Goal: Task Accomplishment & Management: Use online tool/utility

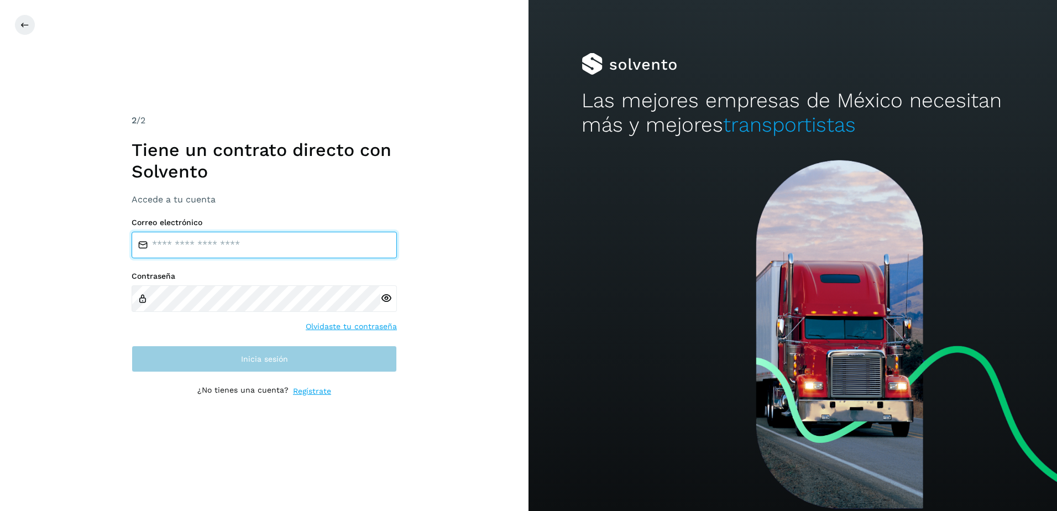
type input "**********"
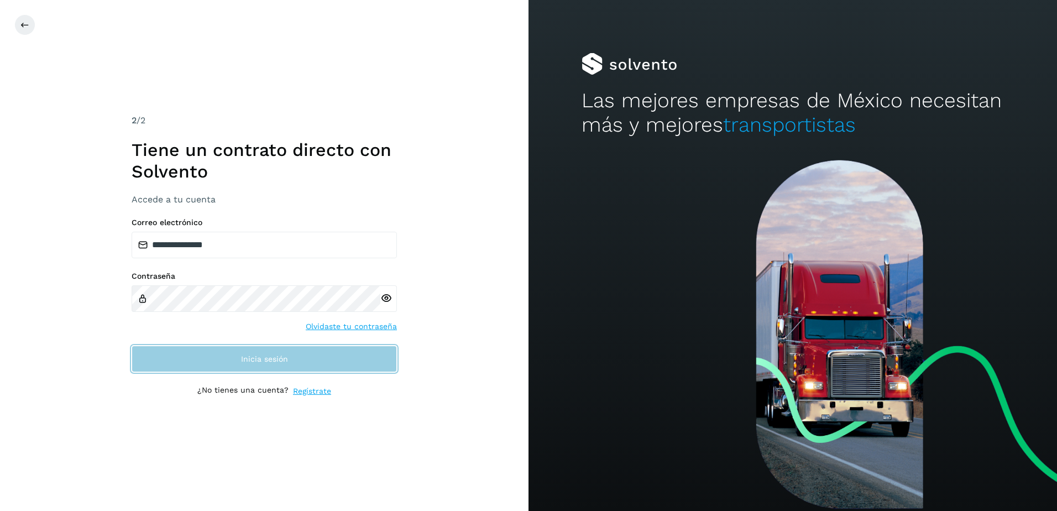
click at [211, 346] on button "Inicia sesión" at bounding box center [264, 359] width 265 height 27
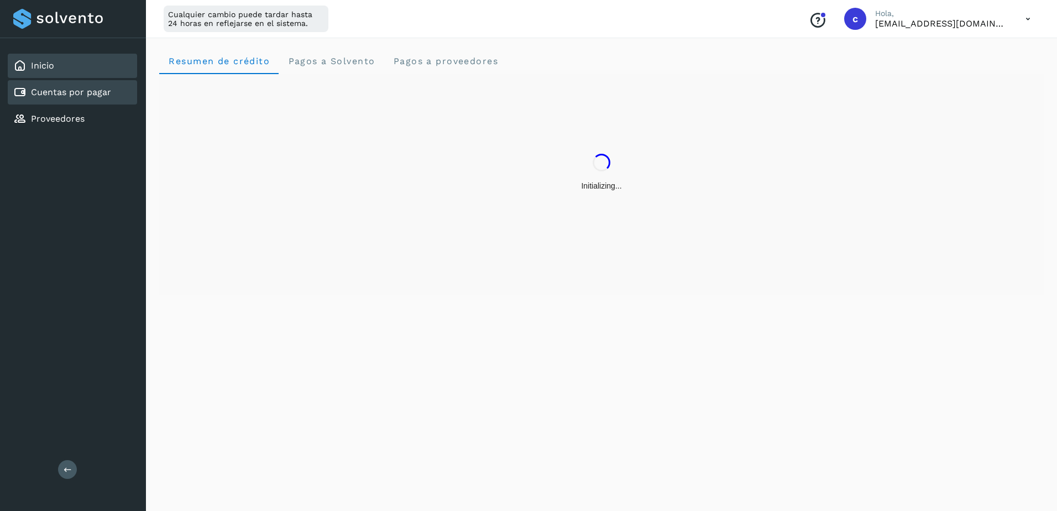
click at [112, 100] on div "Cuentas por pagar" at bounding box center [72, 92] width 129 height 24
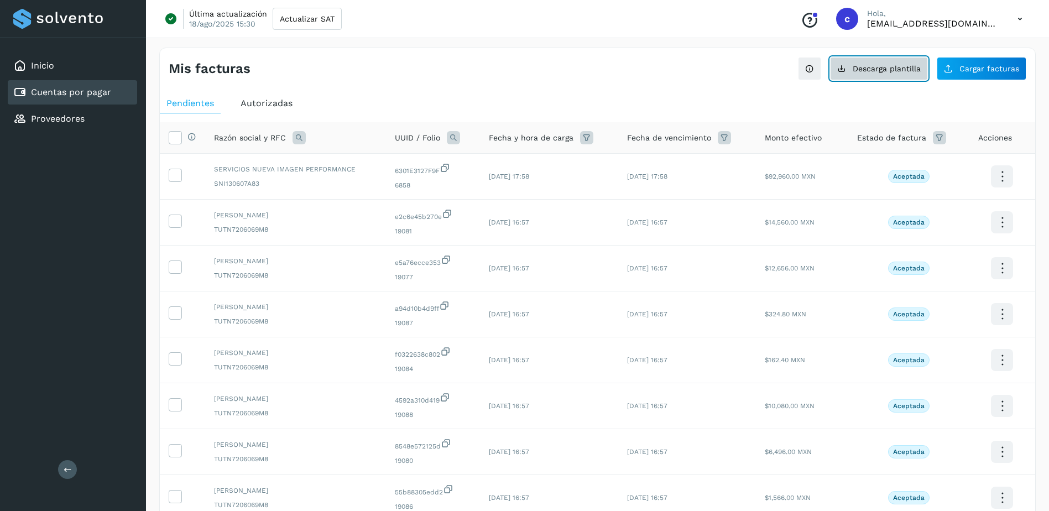
click at [909, 71] on span "Descarga plantilla" at bounding box center [887, 69] width 68 height 8
click at [76, 119] on link "Proveedores" at bounding box center [58, 118] width 54 height 11
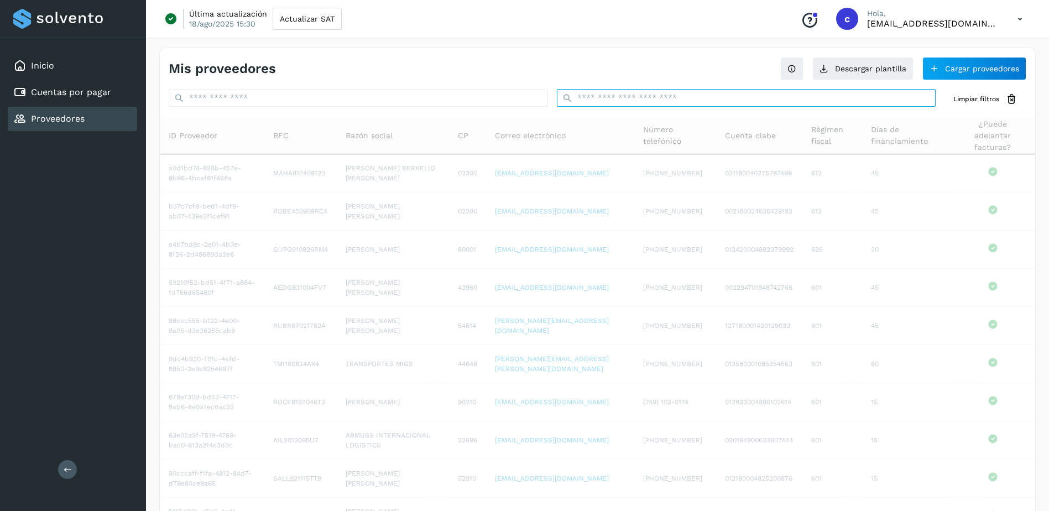
click at [629, 99] on input "text" at bounding box center [746, 98] width 379 height 18
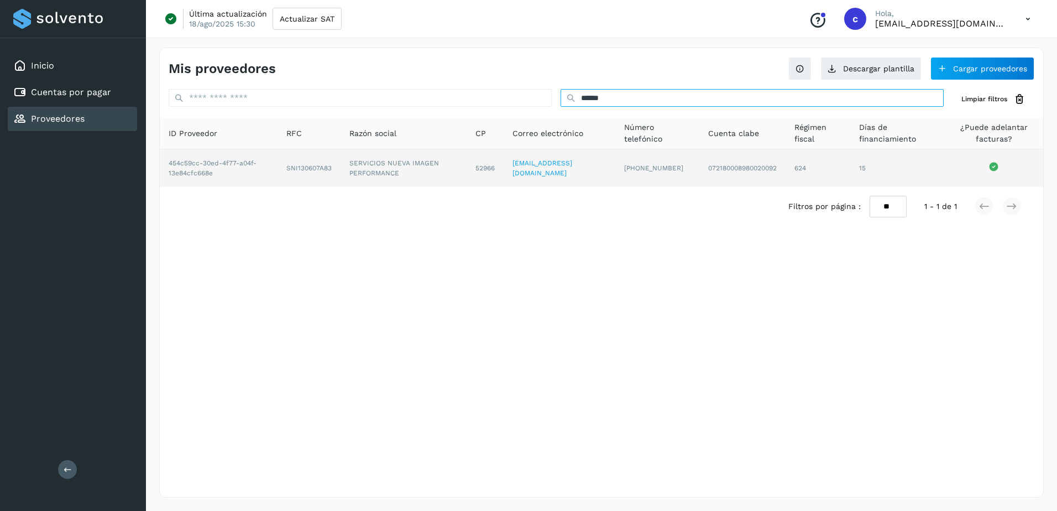
type input "*****"
drag, startPoint x: 354, startPoint y: 162, endPoint x: 409, endPoint y: 176, distance: 56.5
click at [409, 176] on td "SERVICIOS NUEVA IMAGEN PERFORMANCE" at bounding box center [404, 168] width 126 height 38
copy td "SERVICIOS NUEVA IMAGEN PERFORMANCE"
drag, startPoint x: 291, startPoint y: 169, endPoint x: 333, endPoint y: 169, distance: 41.5
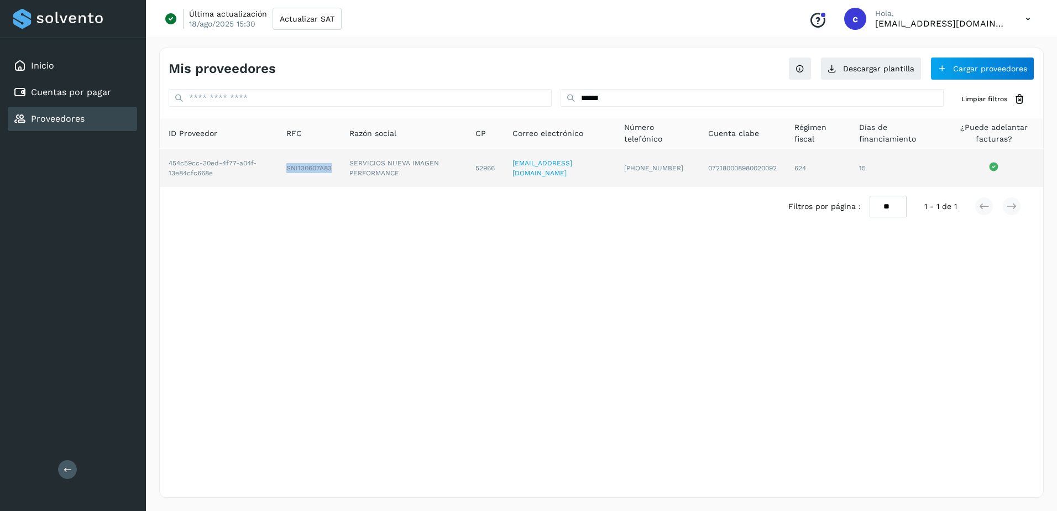
click at [333, 169] on td "SNI130607A83" at bounding box center [309, 168] width 63 height 38
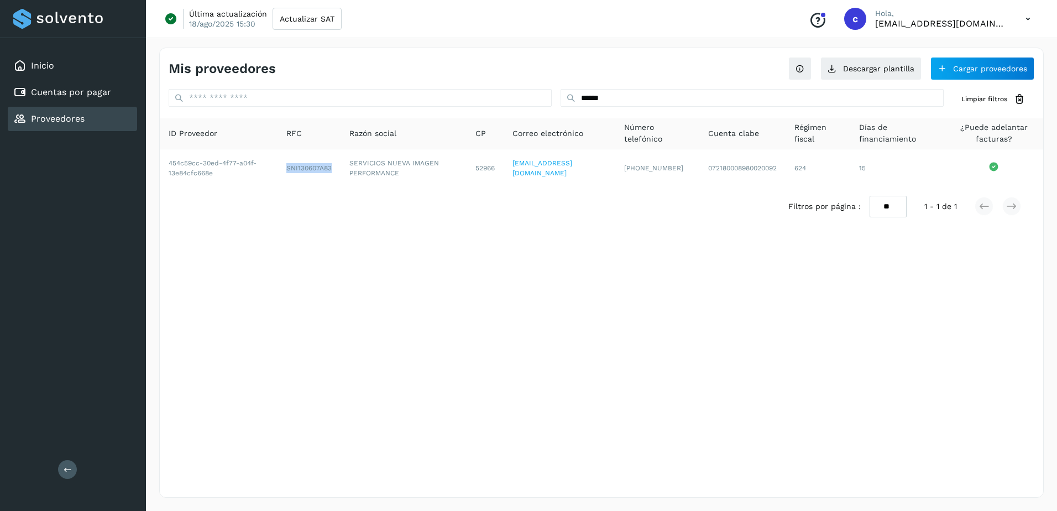
copy td "SNI130607A83"
click at [34, 95] on link "Cuentas por pagar" at bounding box center [71, 92] width 80 height 11
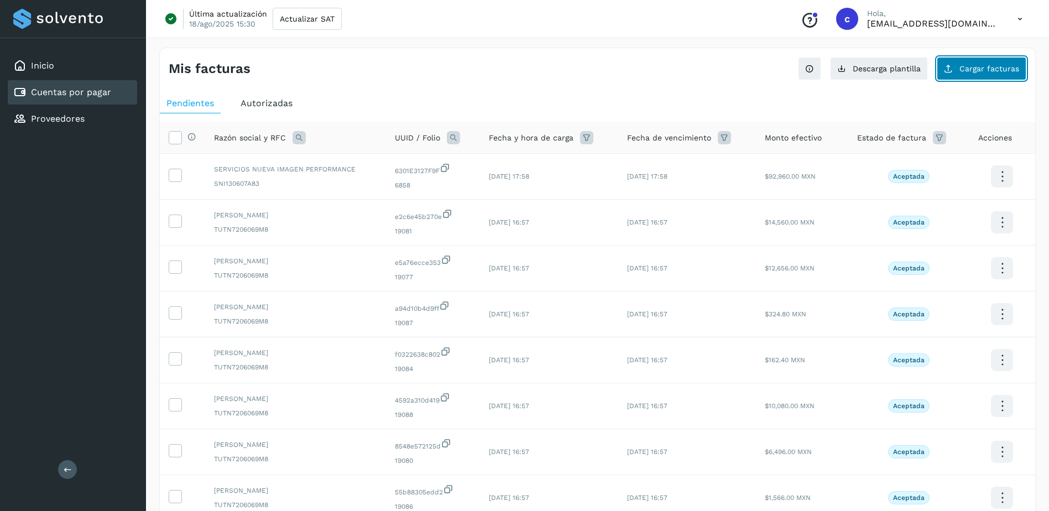
click at [988, 65] on span "Cargar facturas" at bounding box center [990, 69] width 60 height 8
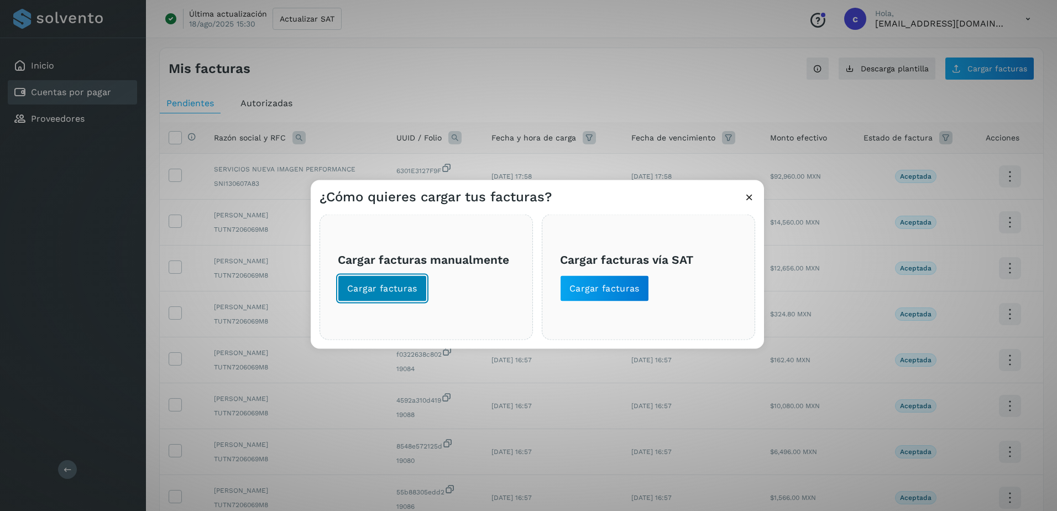
click at [384, 296] on button "Cargar facturas" at bounding box center [382, 288] width 89 height 27
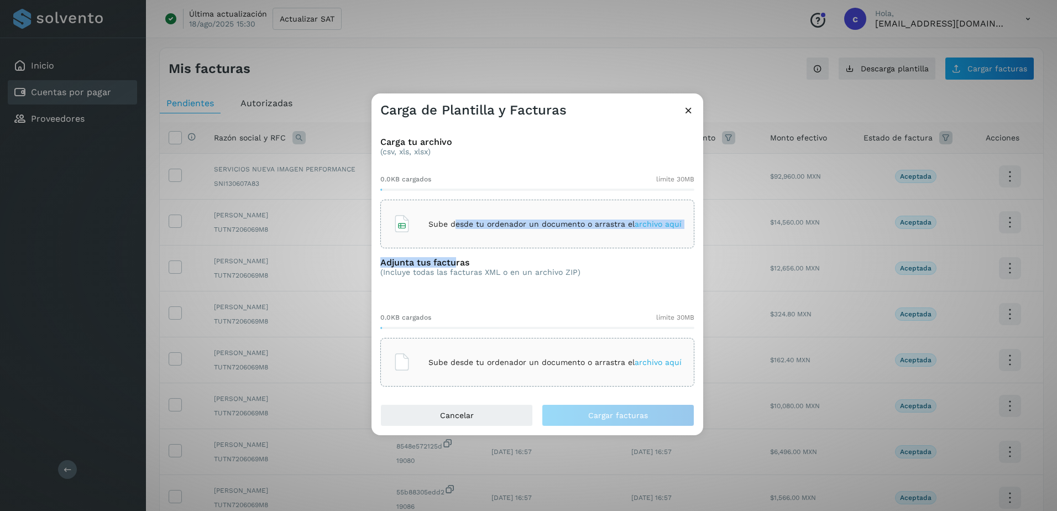
click at [457, 247] on div "Carga tu archivo (csv, xls, xlsx) 0.0KB cargados límite 30MB Sube desde tu orde…" at bounding box center [538, 261] width 332 height 285
drag, startPoint x: 457, startPoint y: 247, endPoint x: 450, endPoint y: 221, distance: 27.0
click at [450, 221] on p "Sube desde tu ordenador un documento o arrastra el archivo aquí" at bounding box center [555, 224] width 253 height 9
click at [501, 344] on div "Sube desde tu ordenador un documento o arrastra el archivo aquí" at bounding box center [538, 362] width 314 height 49
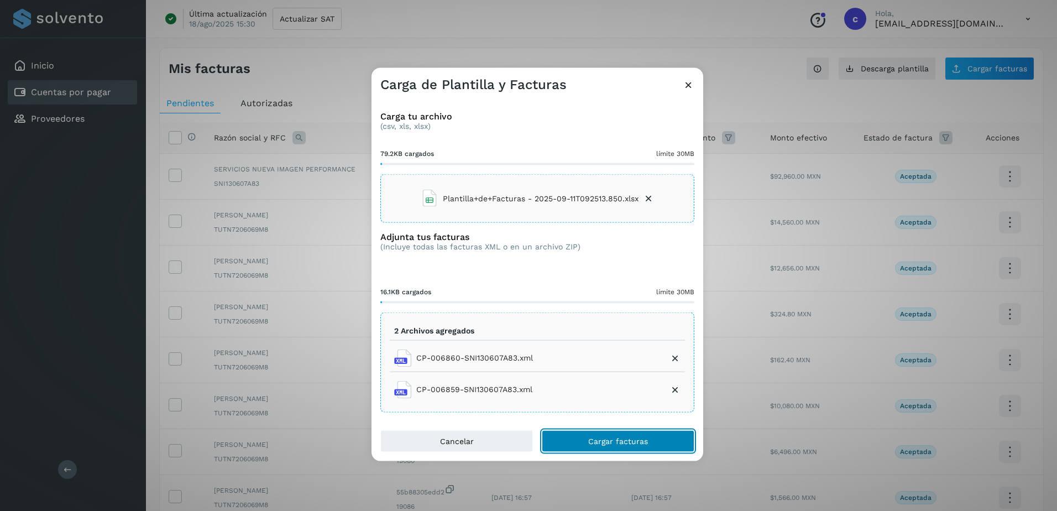
click at [631, 437] on span "Cargar facturas" at bounding box center [618, 441] width 60 height 8
